Goal: Task Accomplishment & Management: Complete application form

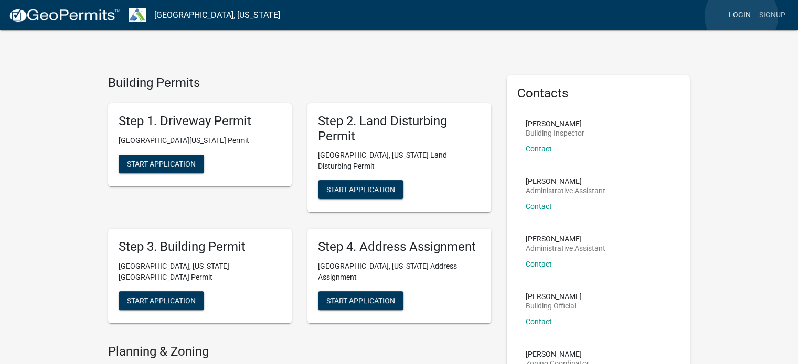
click at [741, 16] on link "Login" at bounding box center [739, 15] width 30 height 20
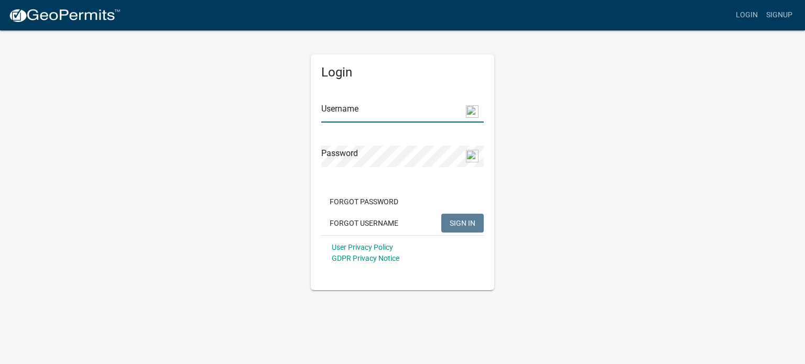
click at [379, 103] on input "Username" at bounding box center [402, 111] width 163 height 21
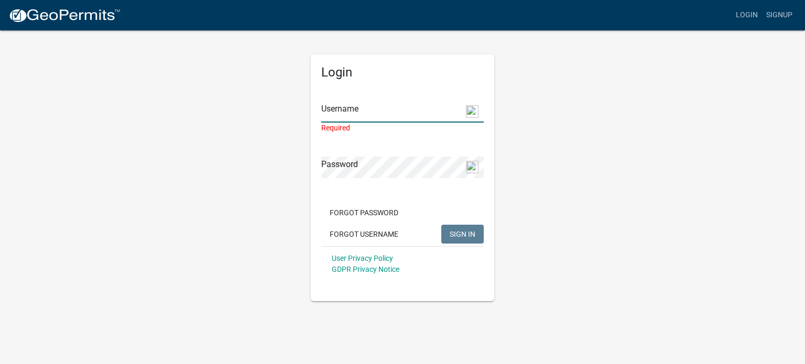
click at [394, 115] on input "Username" at bounding box center [402, 111] width 163 height 21
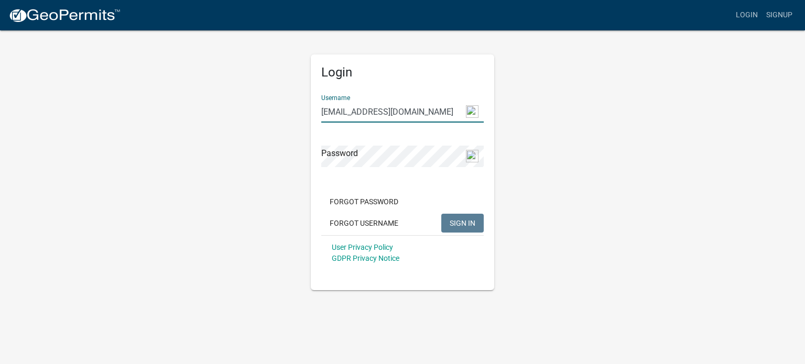
type input "[EMAIL_ADDRESS][DOMAIN_NAME]"
click at [442, 214] on button "SIGN IN" at bounding box center [463, 223] width 42 height 19
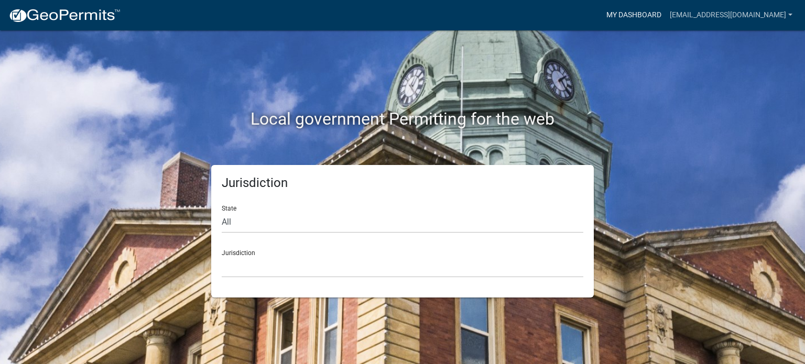
click at [666, 15] on link "My Dashboard" at bounding box center [633, 15] width 63 height 20
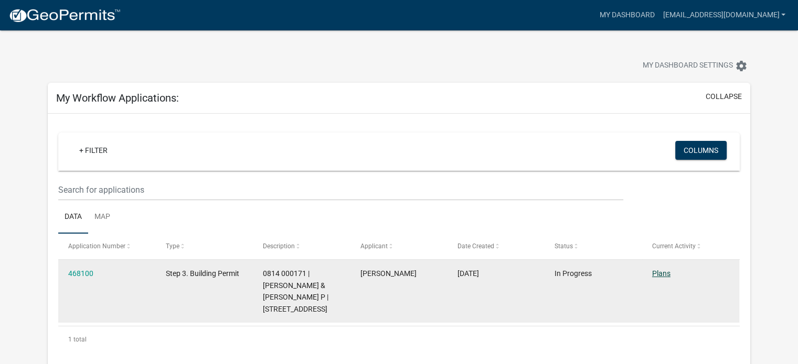
click at [661, 272] on link "Plans" at bounding box center [661, 274] width 18 height 8
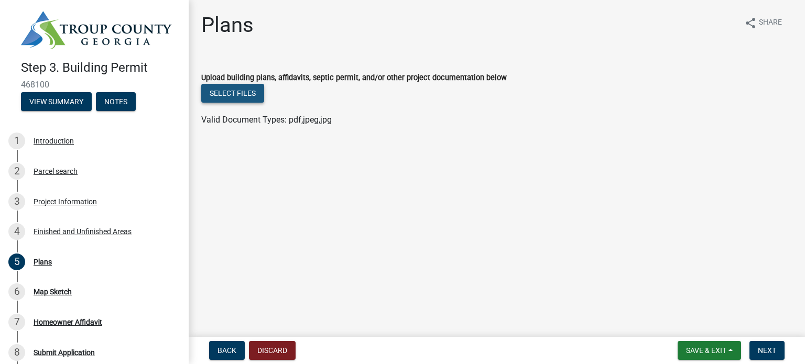
click at [248, 92] on button "Select files" at bounding box center [232, 93] width 63 height 19
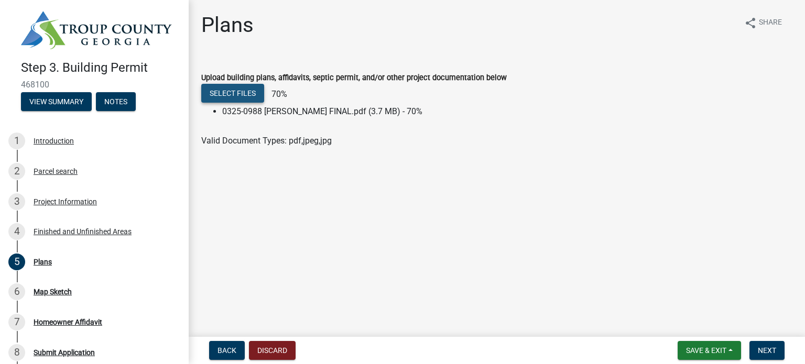
click at [208, 102] on button "Select files" at bounding box center [232, 93] width 63 height 19
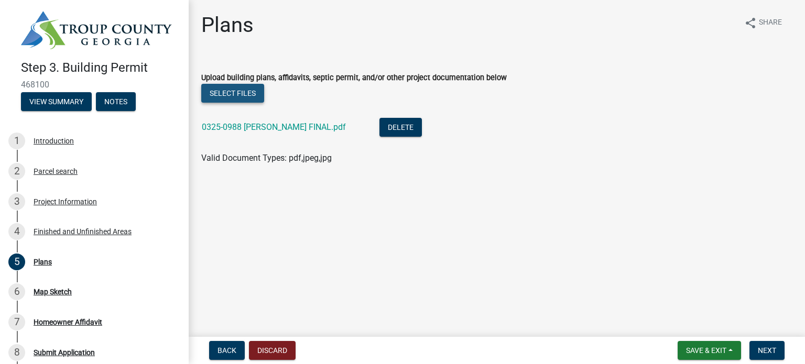
click at [243, 92] on button "Select files" at bounding box center [232, 93] width 63 height 19
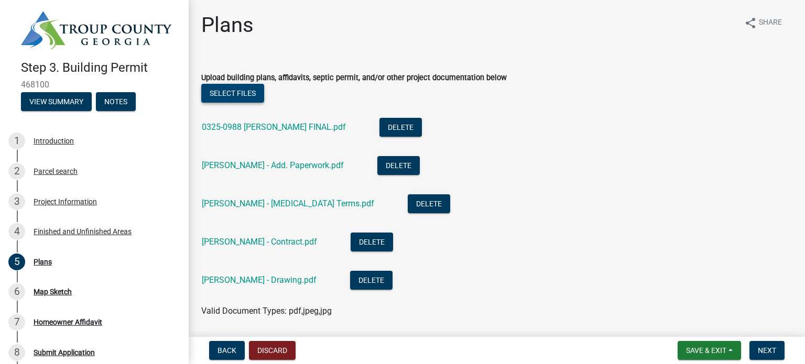
click at [242, 92] on button "Select files" at bounding box center [232, 93] width 63 height 19
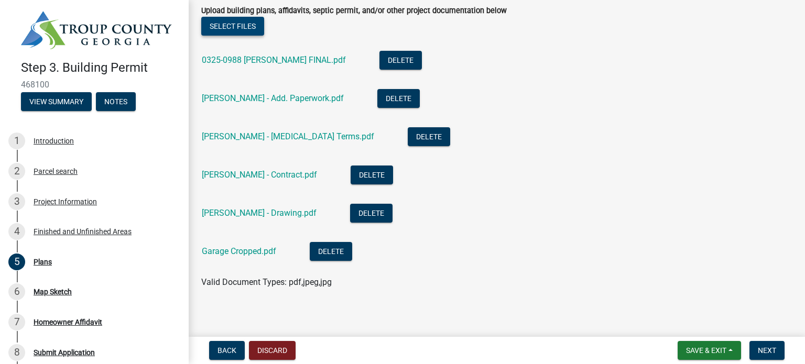
scroll to position [73, 0]
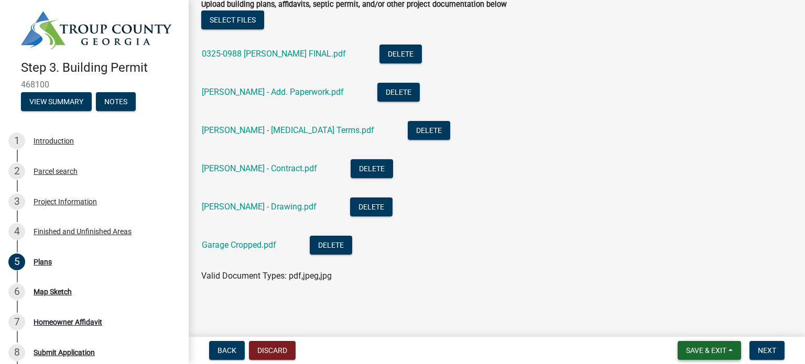
click at [717, 350] on span "Save & Exit" at bounding box center [706, 351] width 40 height 8
click at [694, 350] on span "Save & Exit" at bounding box center [706, 351] width 40 height 8
click at [684, 297] on button "Save" at bounding box center [700, 298] width 84 height 25
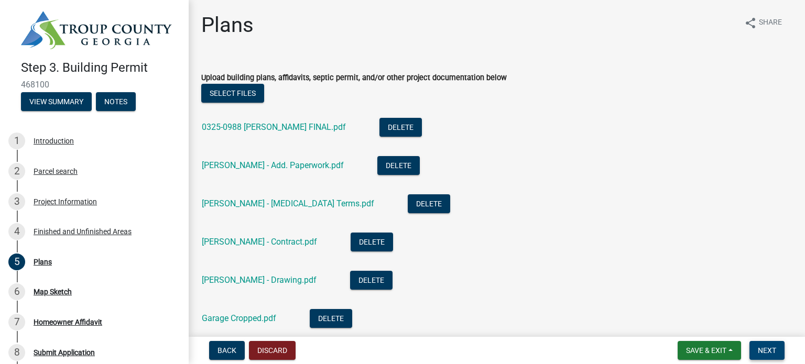
click at [769, 349] on span "Next" at bounding box center [767, 351] width 18 height 8
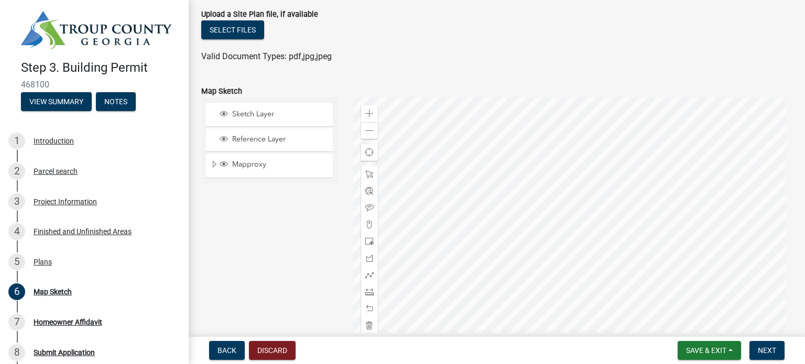
scroll to position [87, 0]
click at [250, 27] on button "Select files" at bounding box center [232, 27] width 63 height 19
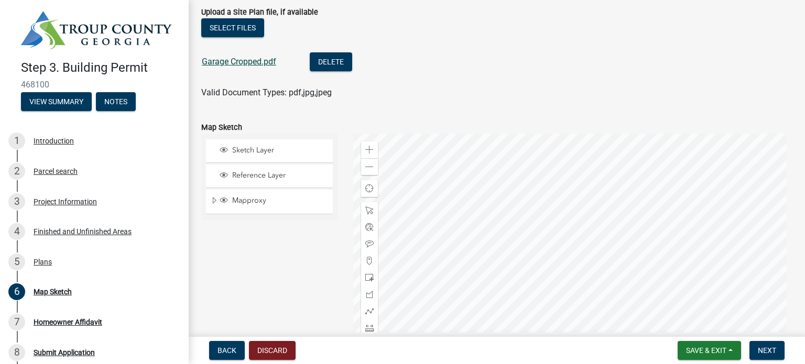
click at [249, 63] on link "Garage Cropped.pdf" at bounding box center [239, 62] width 74 height 10
click at [698, 346] on button "Save & Exit" at bounding box center [709, 350] width 63 height 19
click at [684, 297] on button "Save" at bounding box center [700, 298] width 84 height 25
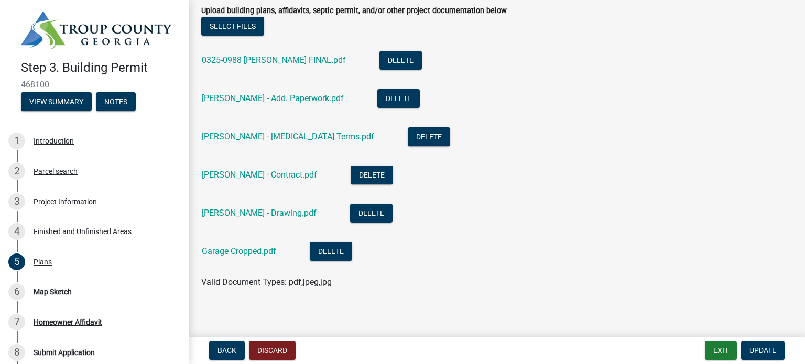
scroll to position [69, 0]
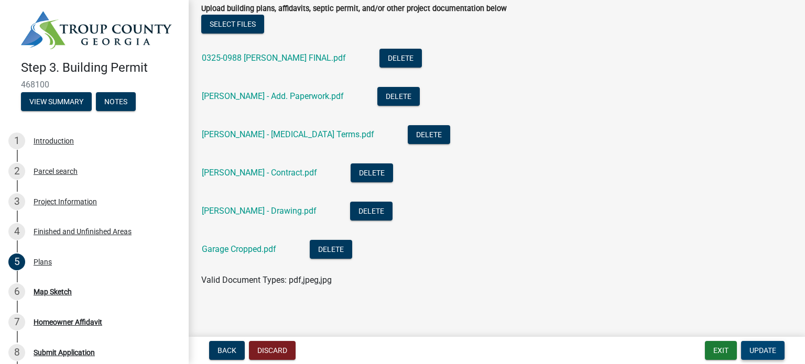
click at [761, 348] on span "Update" at bounding box center [763, 351] width 27 height 8
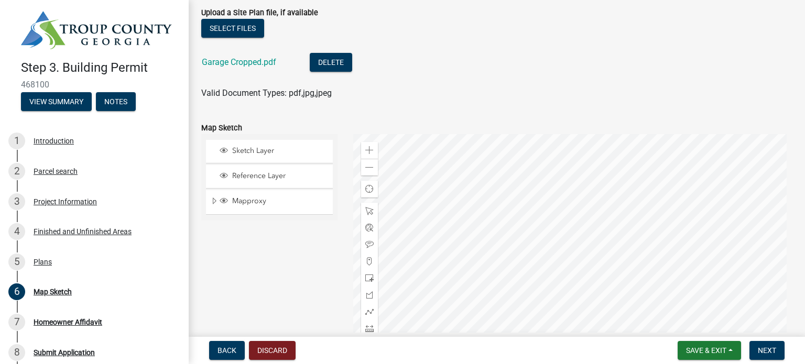
scroll to position [91, 0]
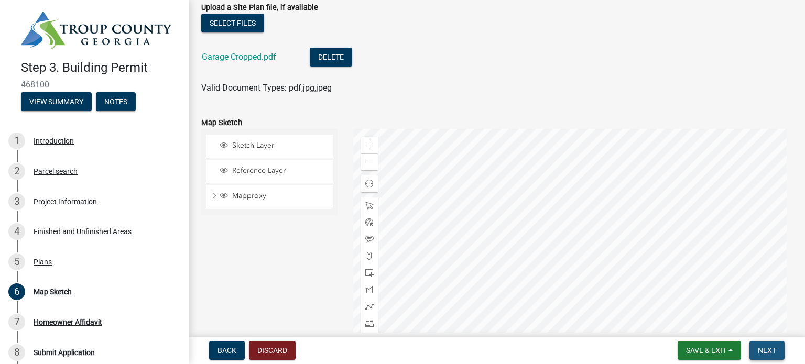
click at [766, 348] on span "Next" at bounding box center [767, 351] width 18 height 8
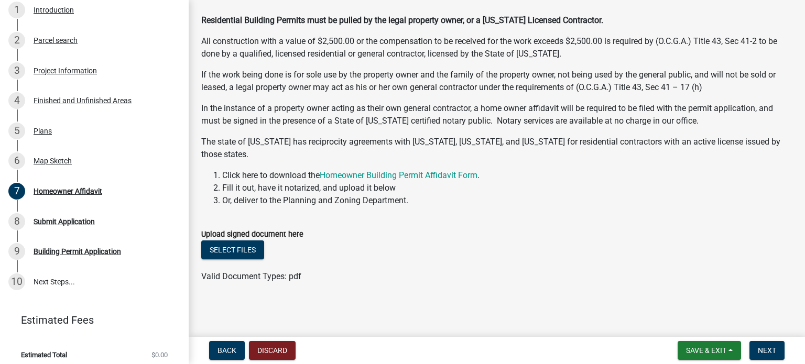
scroll to position [135, 0]
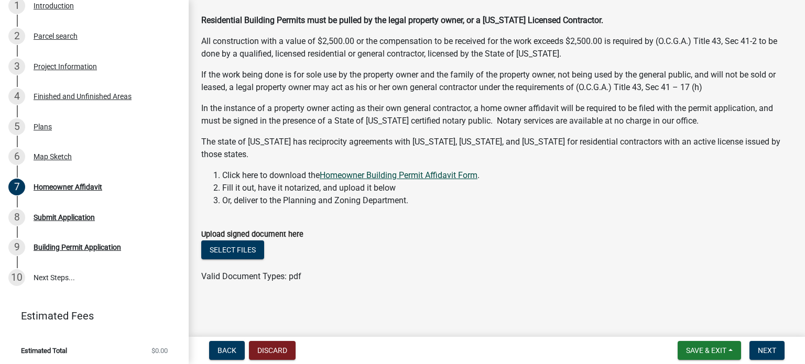
click at [350, 177] on link "Homeowner Building Permit Affidavit Form" at bounding box center [399, 175] width 158 height 10
click at [695, 348] on span "Save & Exit" at bounding box center [706, 351] width 40 height 8
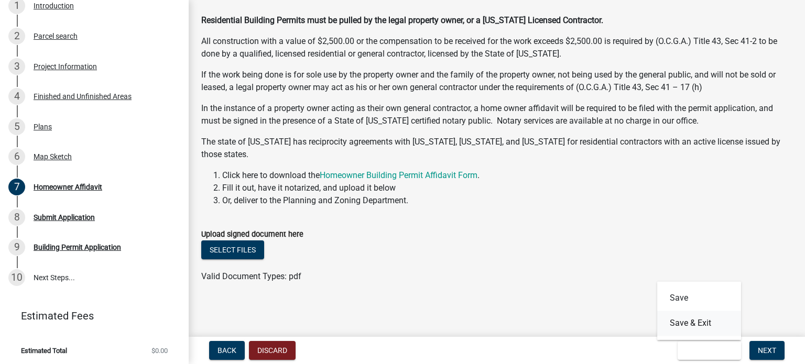
click at [698, 321] on button "Save & Exit" at bounding box center [700, 323] width 84 height 25
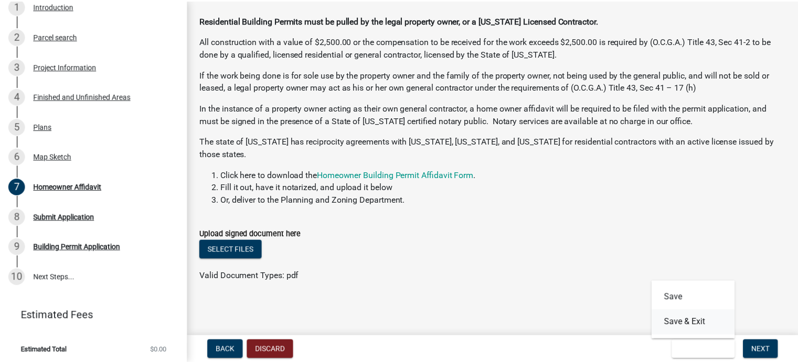
scroll to position [0, 0]
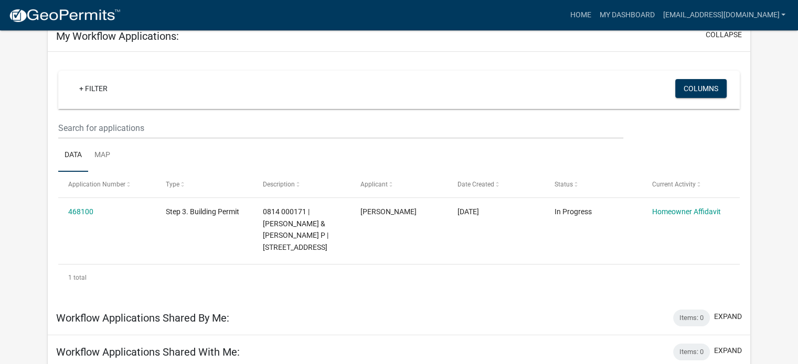
scroll to position [51, 0]
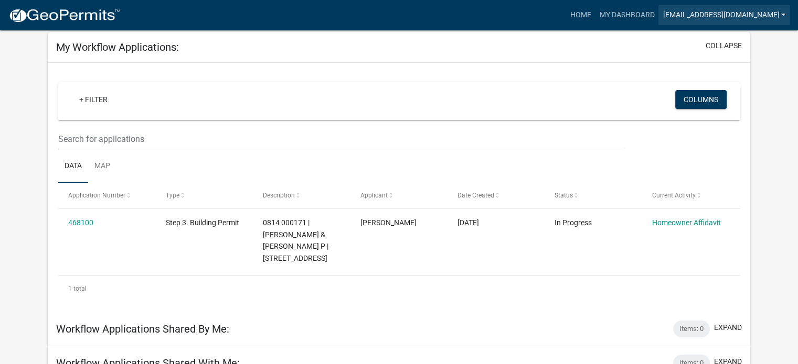
click at [748, 16] on link "[EMAIL_ADDRESS][DOMAIN_NAME]" at bounding box center [723, 15] width 131 height 20
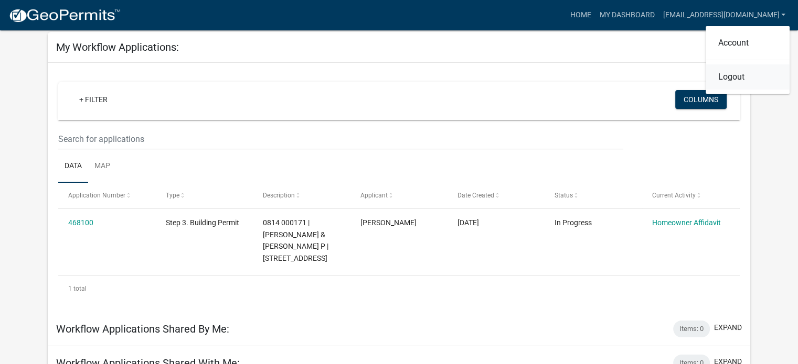
click at [732, 79] on link "Logout" at bounding box center [747, 76] width 84 height 25
